Goal: Use online tool/utility: Utilize a website feature to perform a specific function

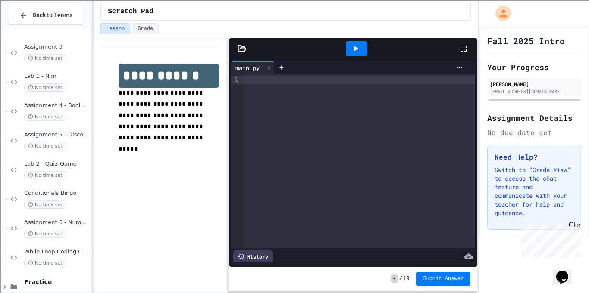
scroll to position [224, 0]
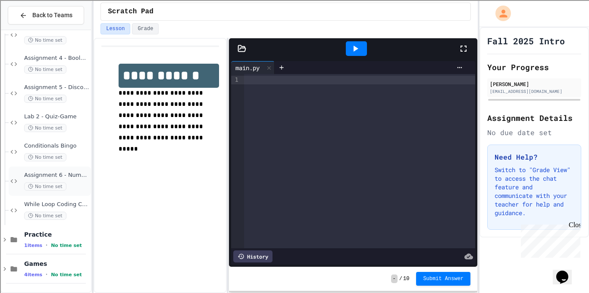
click at [75, 181] on div "Assignment 6 - Number Guesser No time set" at bounding box center [56, 181] width 65 height 19
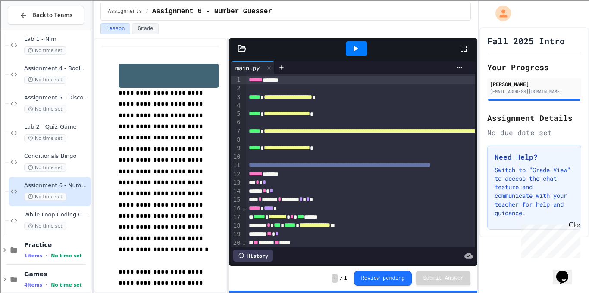
click at [354, 44] on icon at bounding box center [355, 49] width 10 height 10
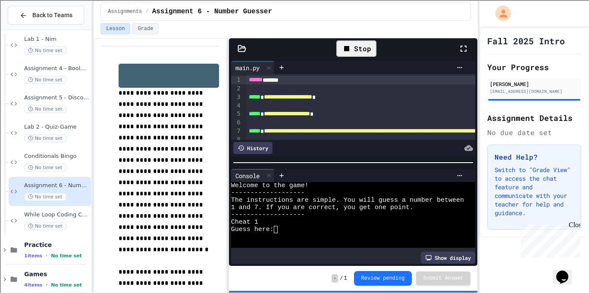
click at [382, 217] on div "-------------------" at bounding box center [349, 215] width 237 height 7
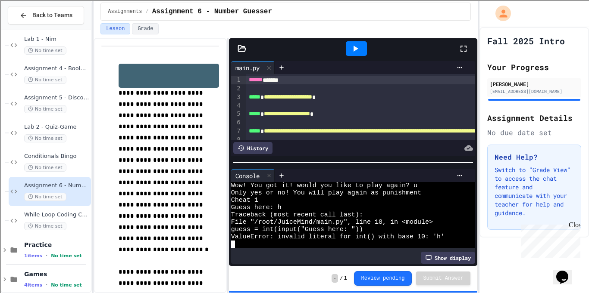
scroll to position [59, 0]
click at [348, 47] on div at bounding box center [356, 48] width 21 height 15
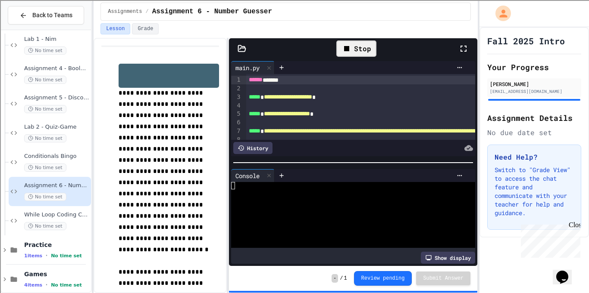
scroll to position [0, 0]
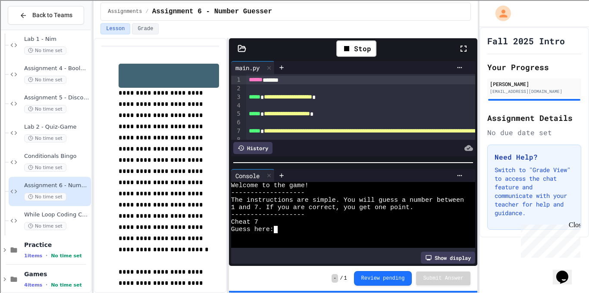
click at [287, 230] on div "Guess here:" at bounding box center [349, 229] width 237 height 7
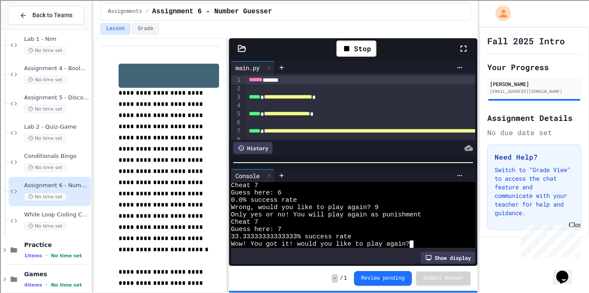
scroll to position [73, 0]
click at [367, 52] on div "Stop" at bounding box center [356, 48] width 40 height 16
click at [357, 53] on icon at bounding box center [355, 49] width 10 height 10
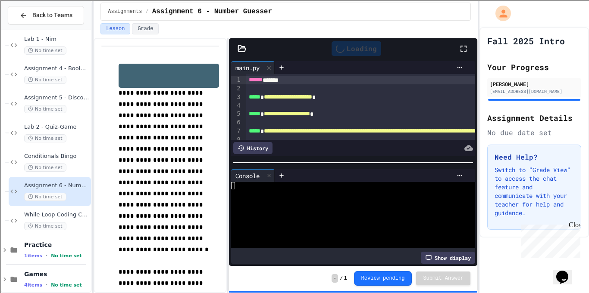
scroll to position [0, 0]
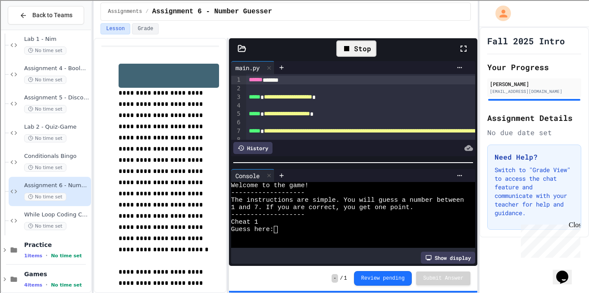
click at [371, 205] on span "1 and 7. If you are correct, you get one point." at bounding box center [322, 207] width 182 height 7
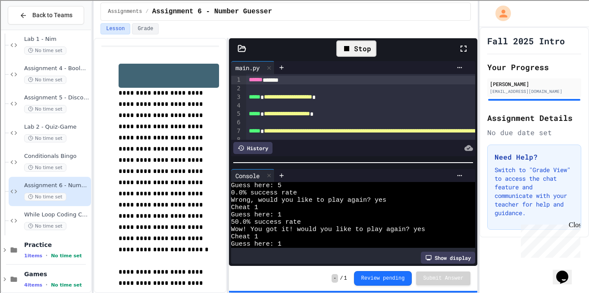
scroll to position [59, 0]
